Goal: Task Accomplishment & Management: Manage account settings

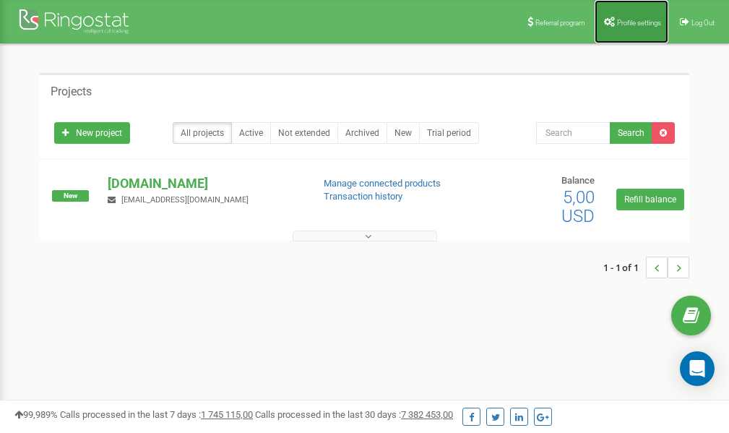
click at [630, 19] on span "Profile settings" at bounding box center [639, 23] width 44 height 8
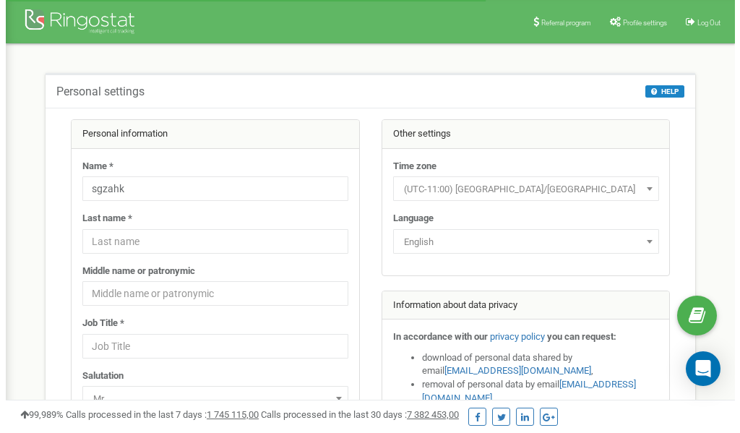
scroll to position [72, 0]
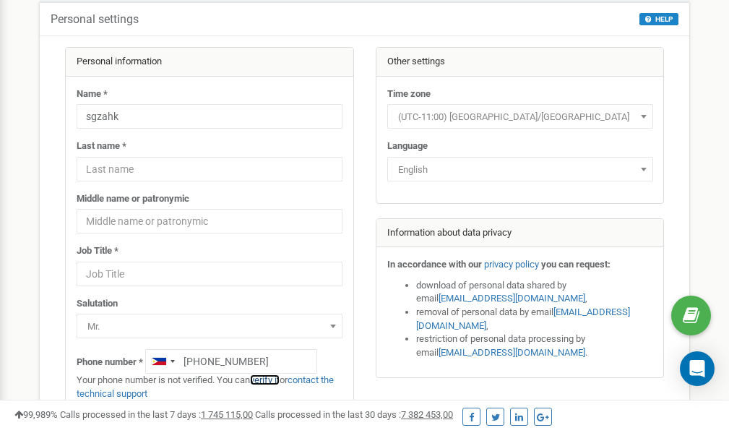
click at [274, 380] on link "verify it" at bounding box center [265, 379] width 30 height 11
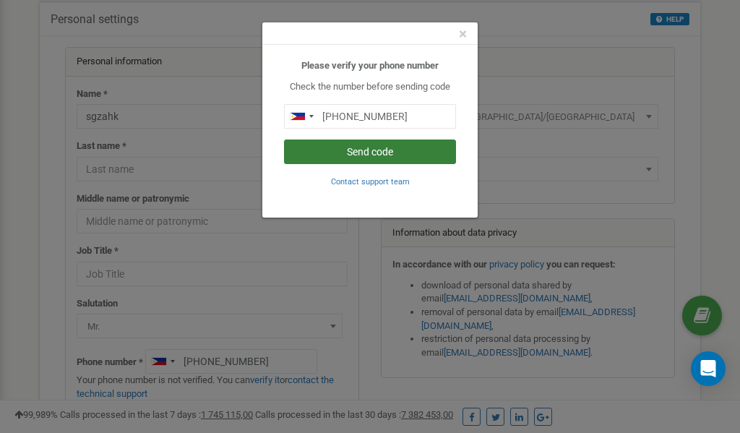
click at [381, 155] on button "Send code" at bounding box center [370, 151] width 172 height 25
